Goal: Answer question/provide support: Share knowledge or assist other users

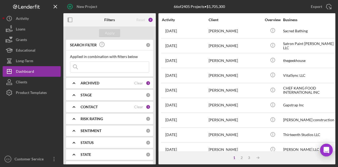
scroll to position [107, 0]
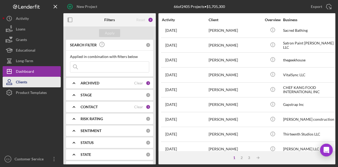
click at [30, 79] on button "Clients" at bounding box center [32, 82] width 58 height 11
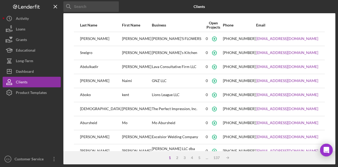
click at [81, 7] on input at bounding box center [91, 6] width 56 height 11
paste input "Real Deal Detailing"
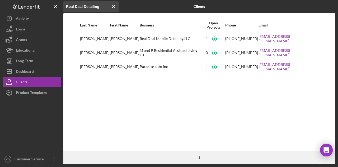
type input "Real Deal Detailing"
click at [116, 39] on div "[PERSON_NAME]" at bounding box center [124, 38] width 29 height 13
click at [140, 38] on div "Real Deal Mobile Detailing LLC" at bounding box center [171, 38] width 62 height 13
click at [113, 7] on line at bounding box center [113, 6] width 3 height 3
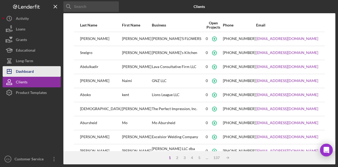
click at [27, 70] on div "Dashboard" at bounding box center [25, 72] width 18 height 12
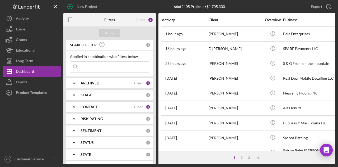
click at [93, 83] on b "ARCHIVED" at bounding box center [90, 83] width 19 height 4
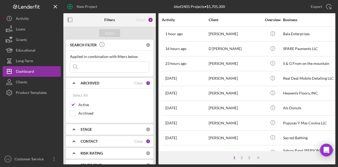
click at [92, 81] on b "ARCHIVED" at bounding box center [90, 83] width 19 height 4
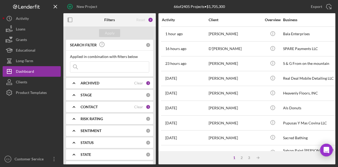
click at [93, 106] on b "CONTACT" at bounding box center [89, 107] width 17 height 4
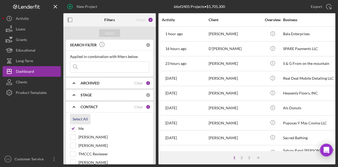
click at [77, 120] on div "Select All" at bounding box center [80, 119] width 15 height 11
checkbox input "true"
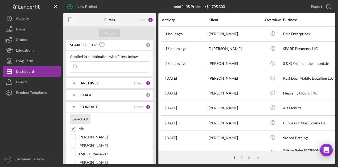
checkbox input "true"
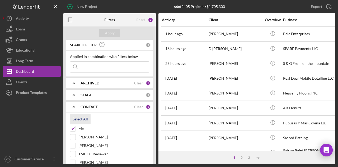
checkbox input "true"
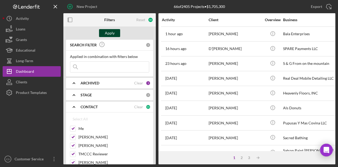
click at [108, 33] on div "Apply" at bounding box center [110, 33] width 10 height 8
click at [111, 71] on input at bounding box center [109, 67] width 79 height 11
paste input "Real Deal Detailing"
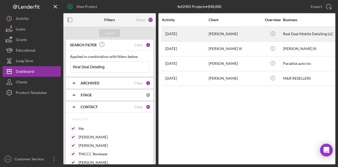
type input "Real Deal Detailing"
click at [246, 36] on div "[PERSON_NAME]" at bounding box center [235, 34] width 53 height 14
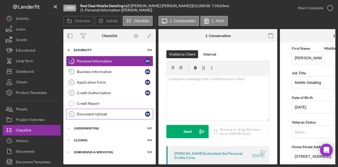
click at [107, 112] on div "Document Upload" at bounding box center [111, 114] width 68 height 4
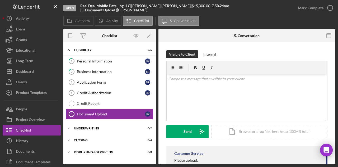
click at [93, 112] on div "Document Upload" at bounding box center [111, 114] width 68 height 4
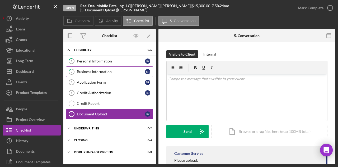
click at [96, 75] on link "2 Business Information B R" at bounding box center [109, 71] width 87 height 11
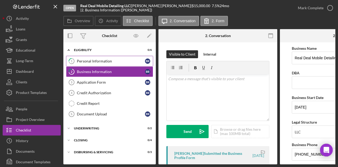
click at [105, 61] on div "Personal Information" at bounding box center [111, 61] width 68 height 4
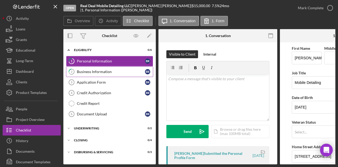
click at [104, 71] on div "Business Information" at bounding box center [111, 72] width 68 height 4
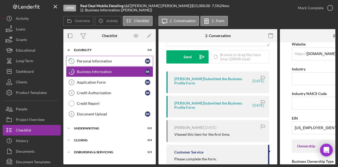
click at [108, 64] on link "1 Personal Information B R" at bounding box center [109, 61] width 87 height 11
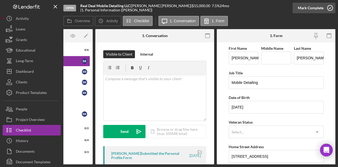
click at [328, 8] on icon "button" at bounding box center [330, 7] width 13 height 13
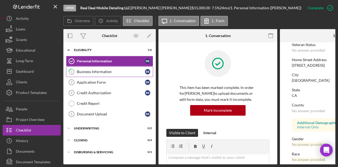
click at [114, 73] on link "2 Business Information B R" at bounding box center [109, 71] width 87 height 11
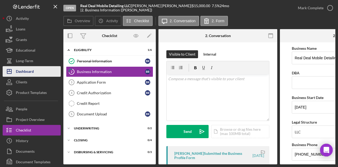
click at [29, 68] on div "Dashboard" at bounding box center [25, 72] width 18 height 12
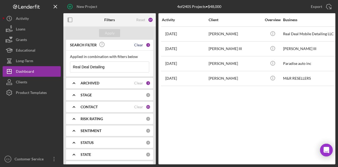
click at [138, 46] on div "Clear" at bounding box center [138, 45] width 9 height 4
click at [116, 34] on button "Apply" at bounding box center [109, 33] width 21 height 8
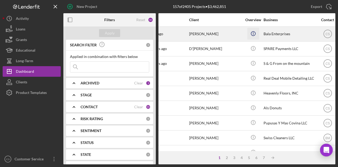
scroll to position [0, 19]
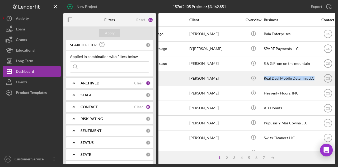
drag, startPoint x: 316, startPoint y: 79, endPoint x: 264, endPoint y: 79, distance: 52.3
click at [264, 79] on div "Real Deal Mobile Detailing LLC" at bounding box center [290, 78] width 53 height 14
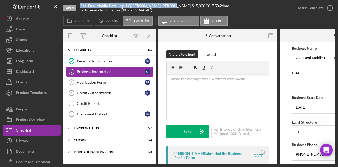
drag, startPoint x: 79, startPoint y: 7, endPoint x: 161, endPoint y: 4, distance: 82.0
click at [161, 4] on div "Open Real Deal Mobile Detailing LLC | [PERSON_NAME] | $15,000.00 7.5 % 24 mo | …" at bounding box center [177, 8] width 229 height 16
copy div "Real Deal Mobile Detailing LLC | [PERSON_NAME]"
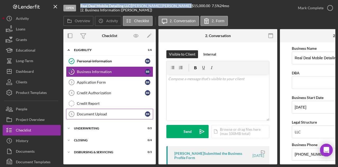
click at [122, 115] on div "Document Upload" at bounding box center [111, 114] width 68 height 4
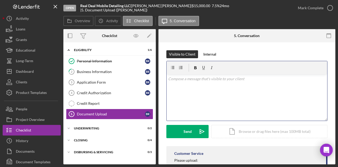
click at [203, 91] on div "v Color teal Color pink Remove color Add row above Add row below Add column bef…" at bounding box center [247, 97] width 161 height 46
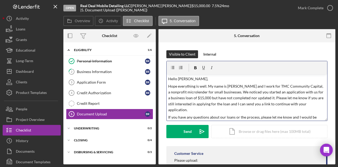
click at [189, 79] on p "Hello [PERSON_NAME]," at bounding box center [247, 79] width 158 height 6
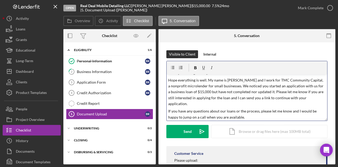
scroll to position [8, 0]
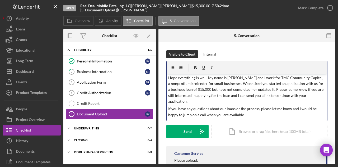
click at [252, 109] on p "If you have any questions about our loans or the process, please let me know an…" at bounding box center [247, 112] width 158 height 12
click at [205, 119] on p "Best," at bounding box center [247, 122] width 158 height 6
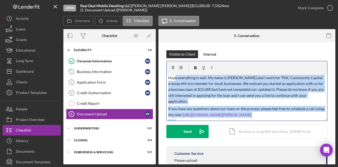
scroll to position [0, 0]
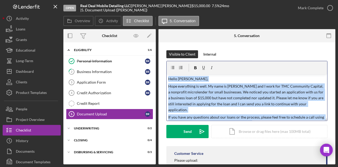
drag, startPoint x: 205, startPoint y: 117, endPoint x: 153, endPoint y: 44, distance: 89.3
click at [153, 44] on div "Overview Internal Workflow Stage Open Icon/Dropdown Arrow Archive (can unarchiv…" at bounding box center [199, 96] width 272 height 135
copy div "Hello [PERSON_NAME], Hope everything is well. My name is [PERSON_NAME] and I wo…"
click at [192, 128] on button "Send Icon/icon-invite-send" at bounding box center [188, 131] width 42 height 13
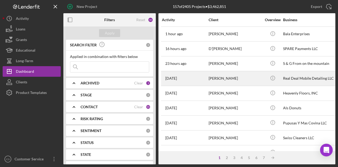
click at [253, 80] on div "[PERSON_NAME]" at bounding box center [235, 78] width 53 height 14
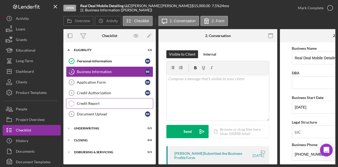
scroll to position [0, 20]
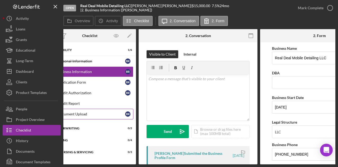
click at [117, 112] on div "Document Upload" at bounding box center [91, 114] width 68 height 4
